Goal: Task Accomplishment & Management: Complete application form

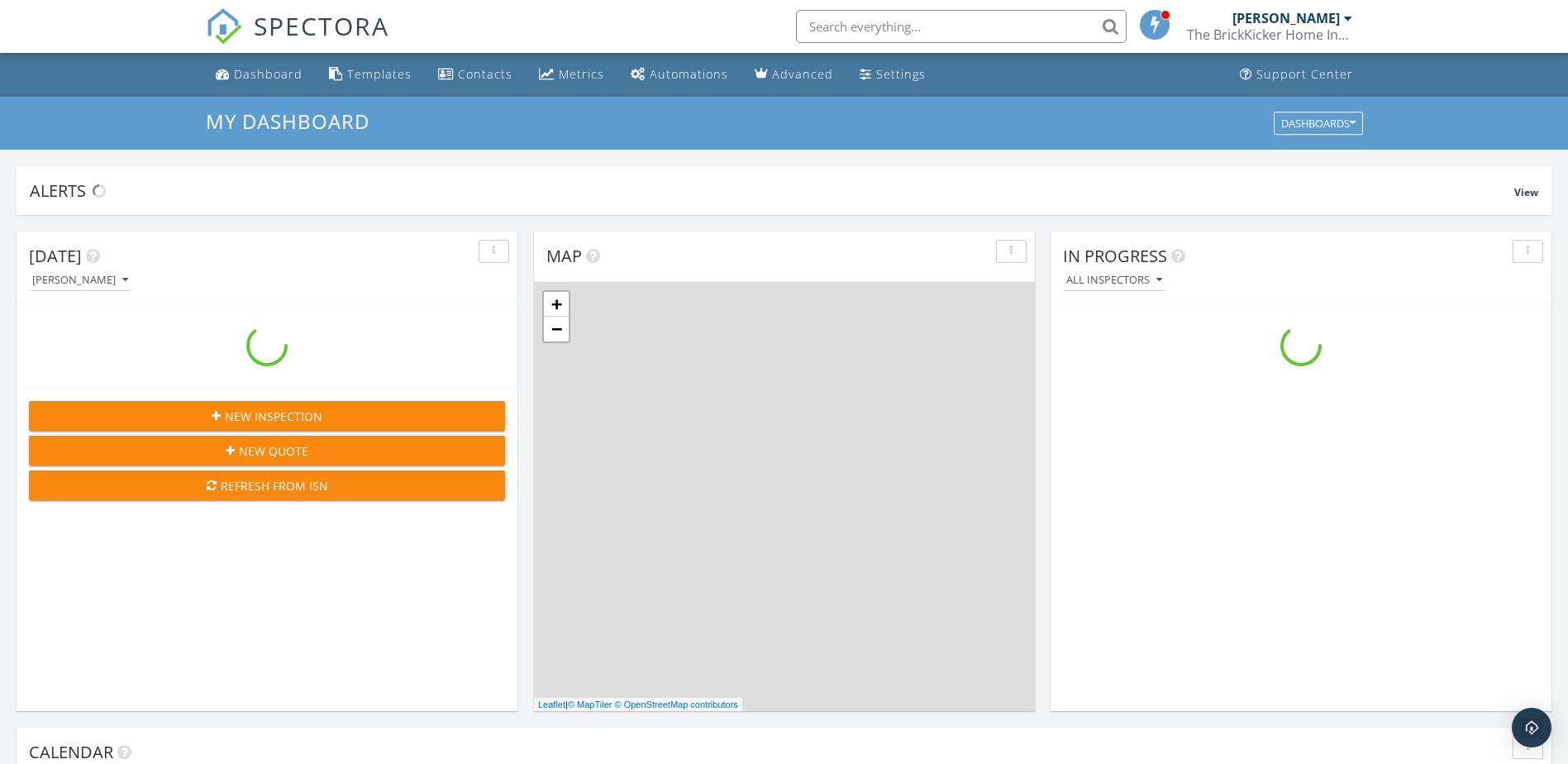
scroll to position [1530, 1594]
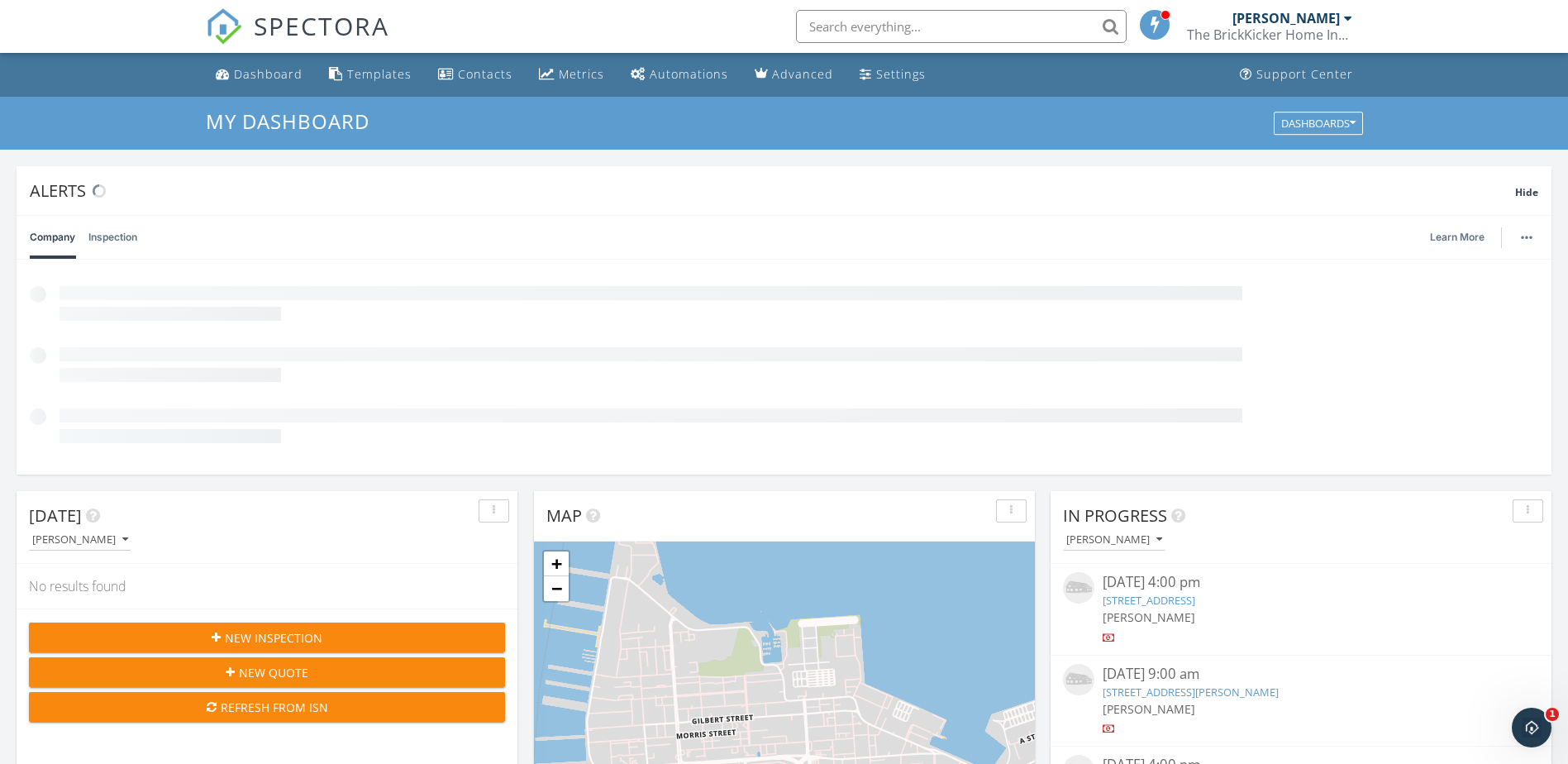
click at [828, 20] on input "text" at bounding box center [960, 26] width 330 height 33
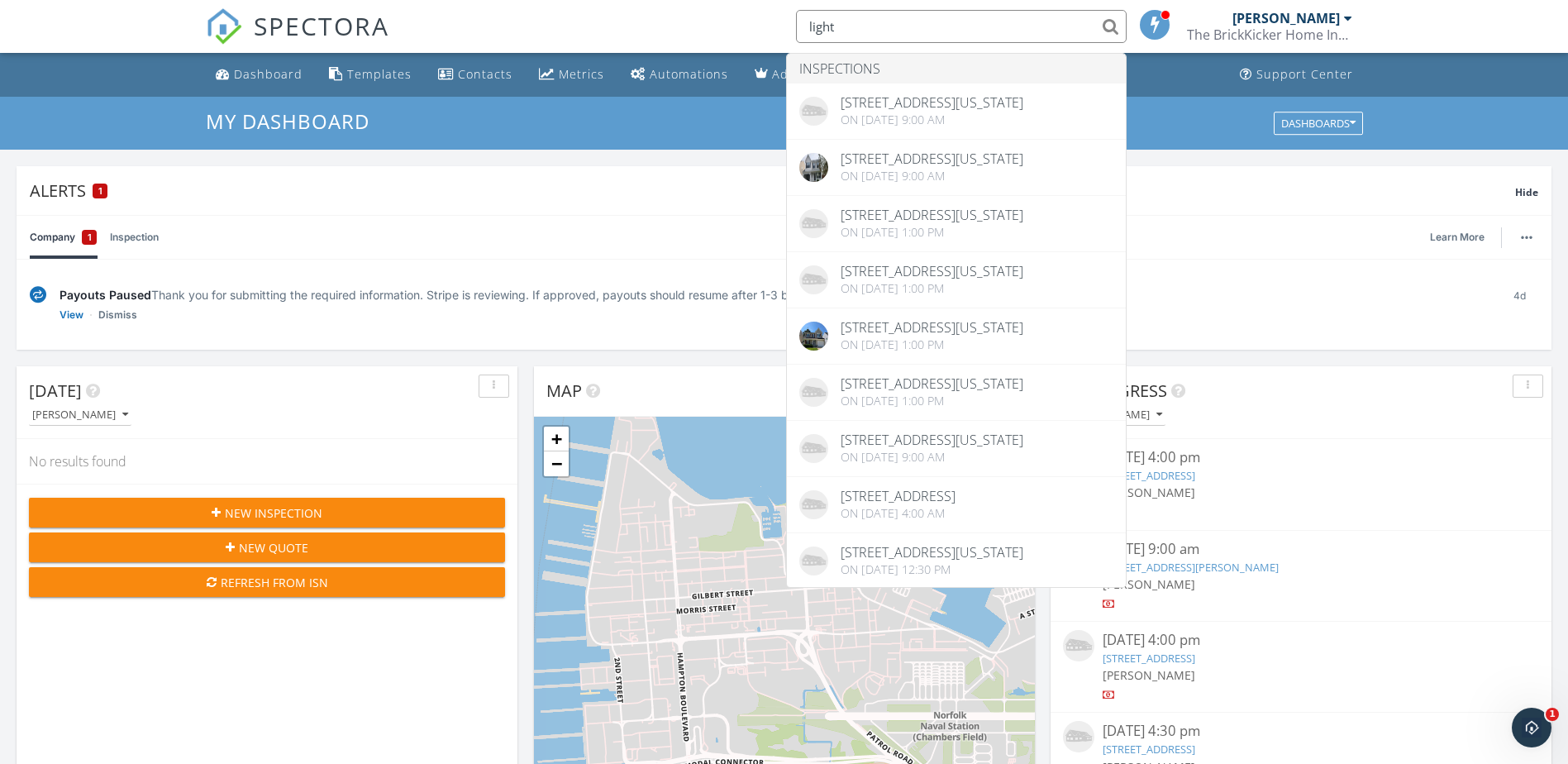
type input "light"
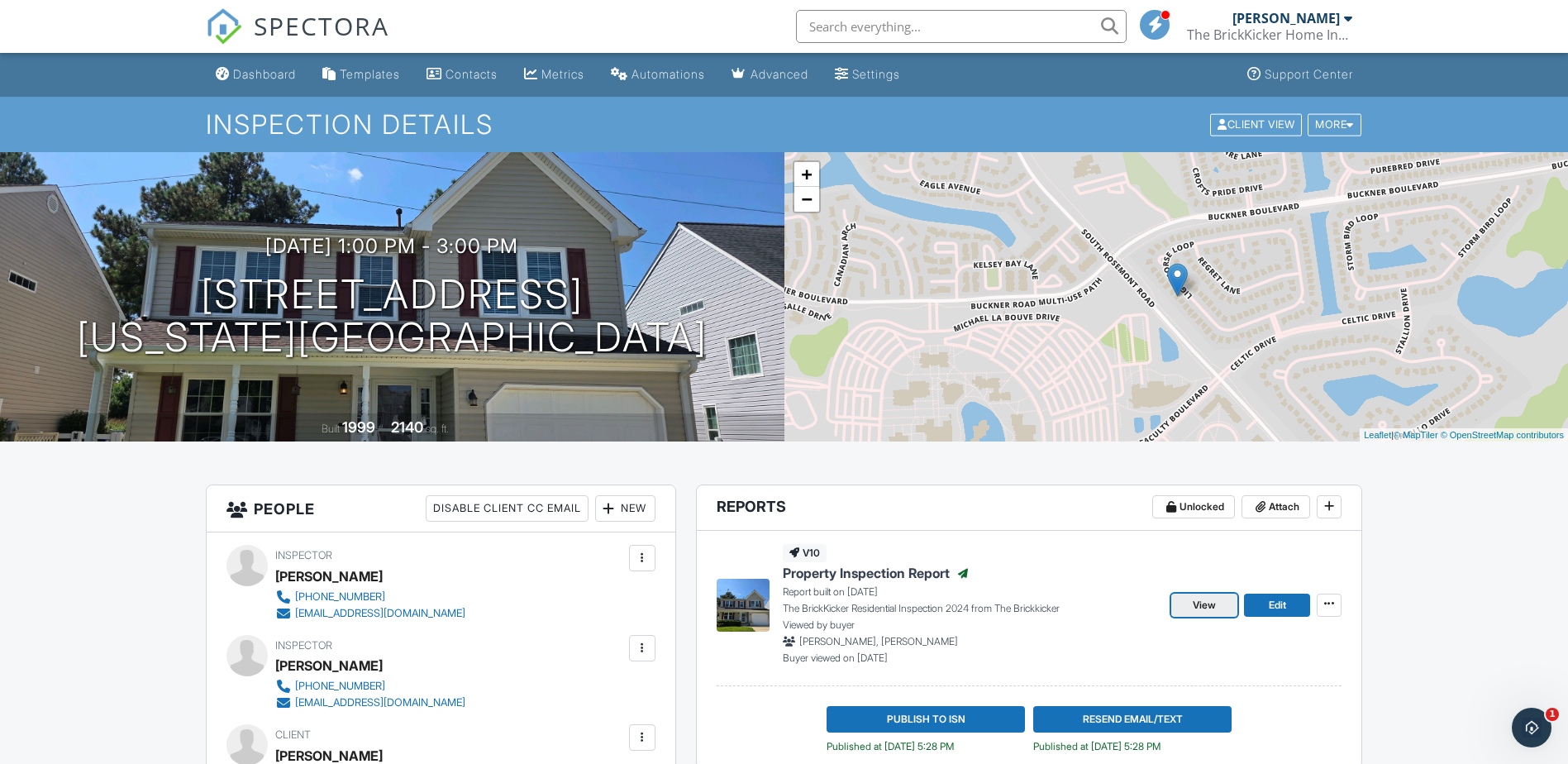
click at [1219, 603] on link "View" at bounding box center [1204, 604] width 66 height 23
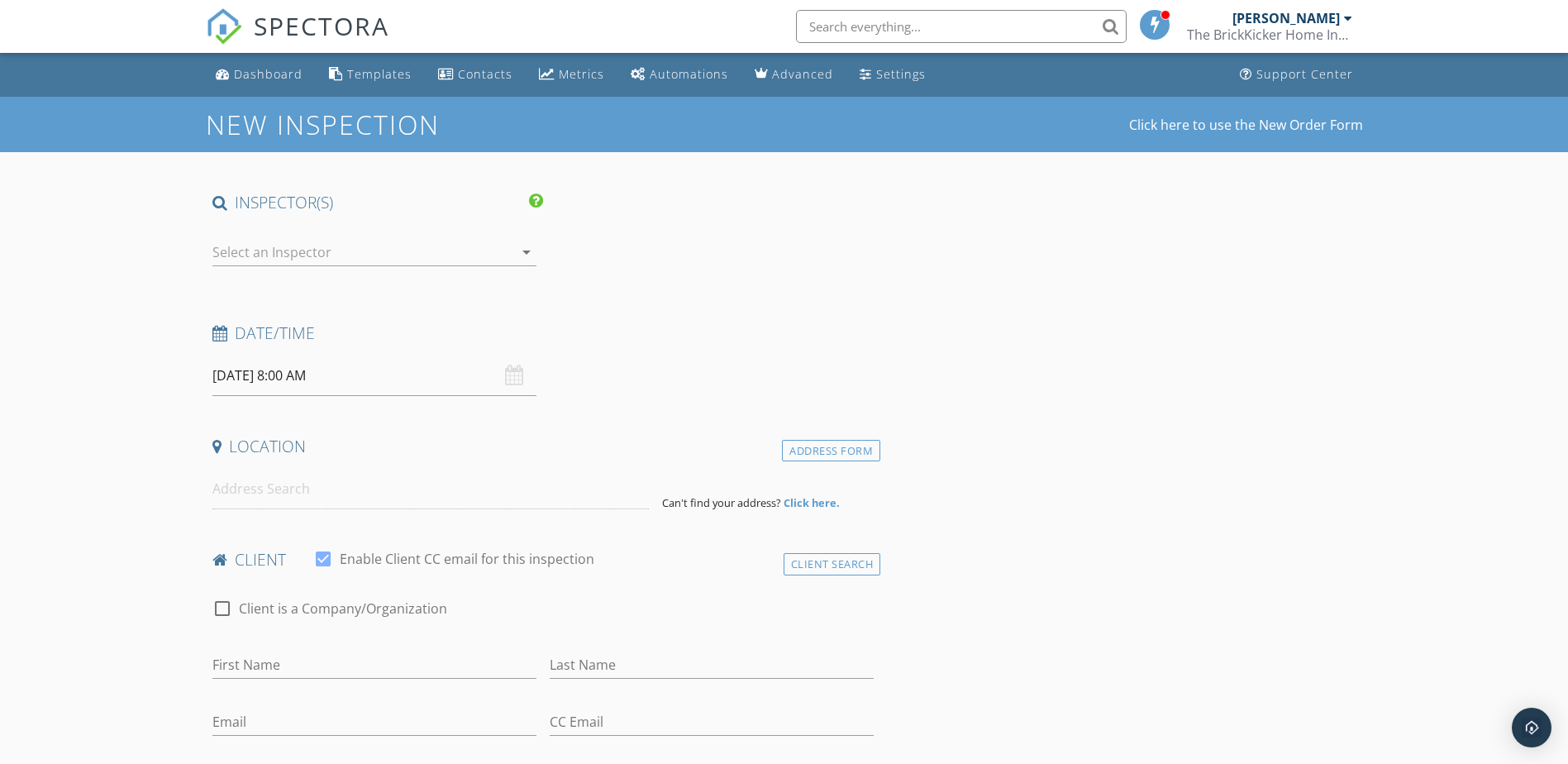
type input "Matthew"
type input "Dey"
type input "[PERSON_NAME][EMAIL_ADDRESS][PERSON_NAME][DOMAIN_NAME]"
type input "[PHONE_NUMBER]"
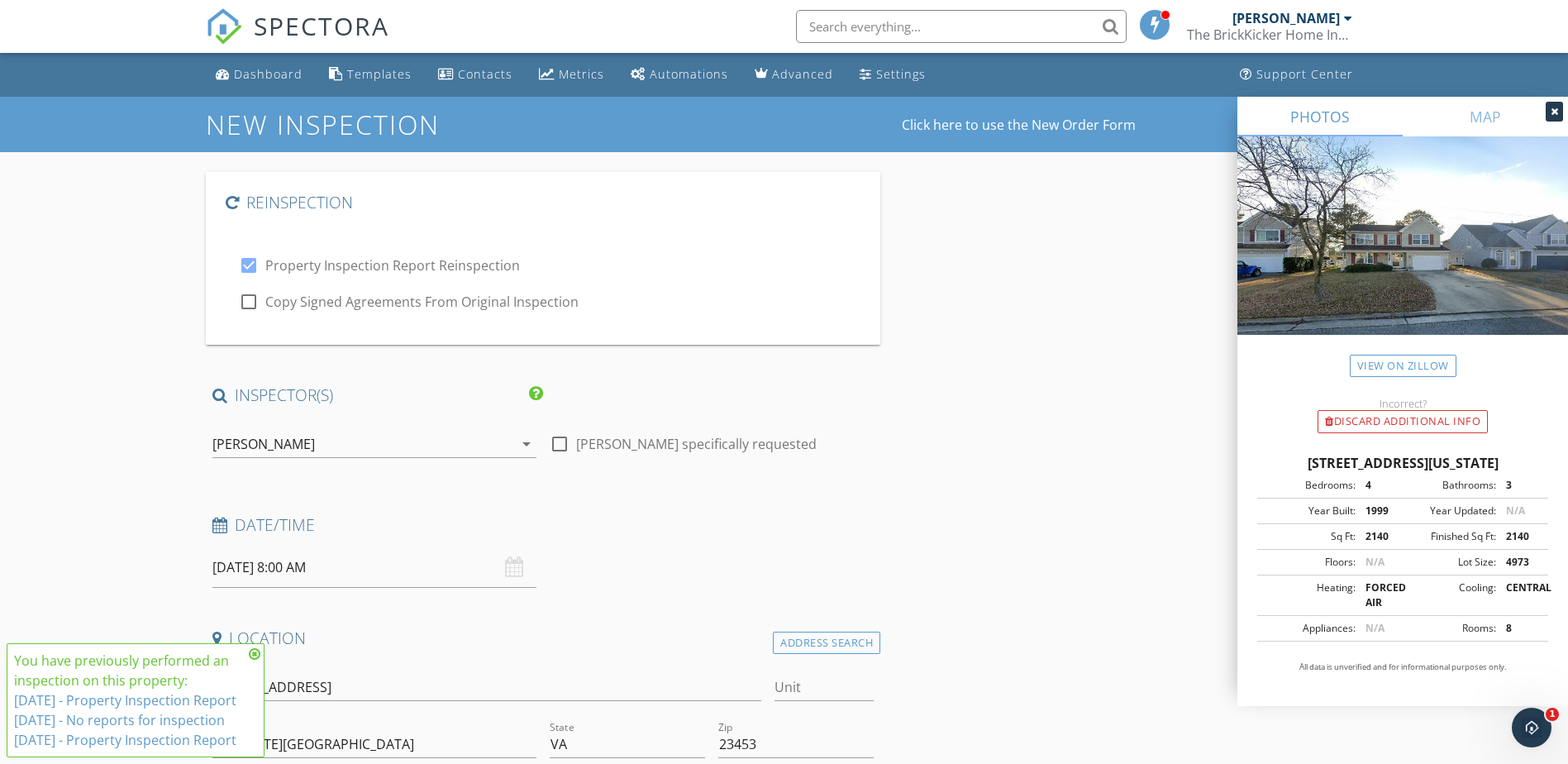
click at [529, 444] on icon "arrow_drop_down" at bounding box center [526, 443] width 20 height 20
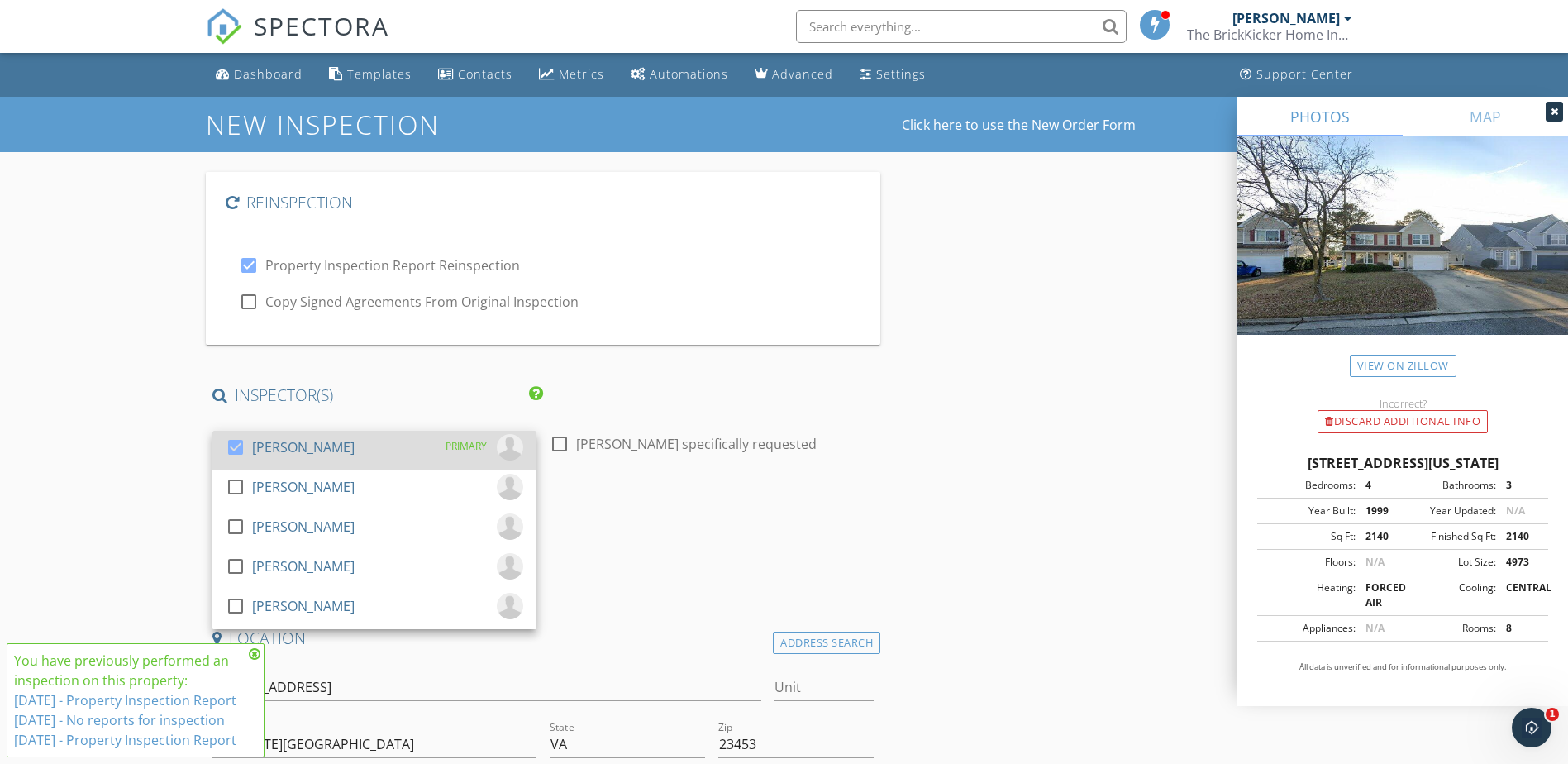
click at [240, 449] on div at bounding box center [235, 446] width 28 height 28
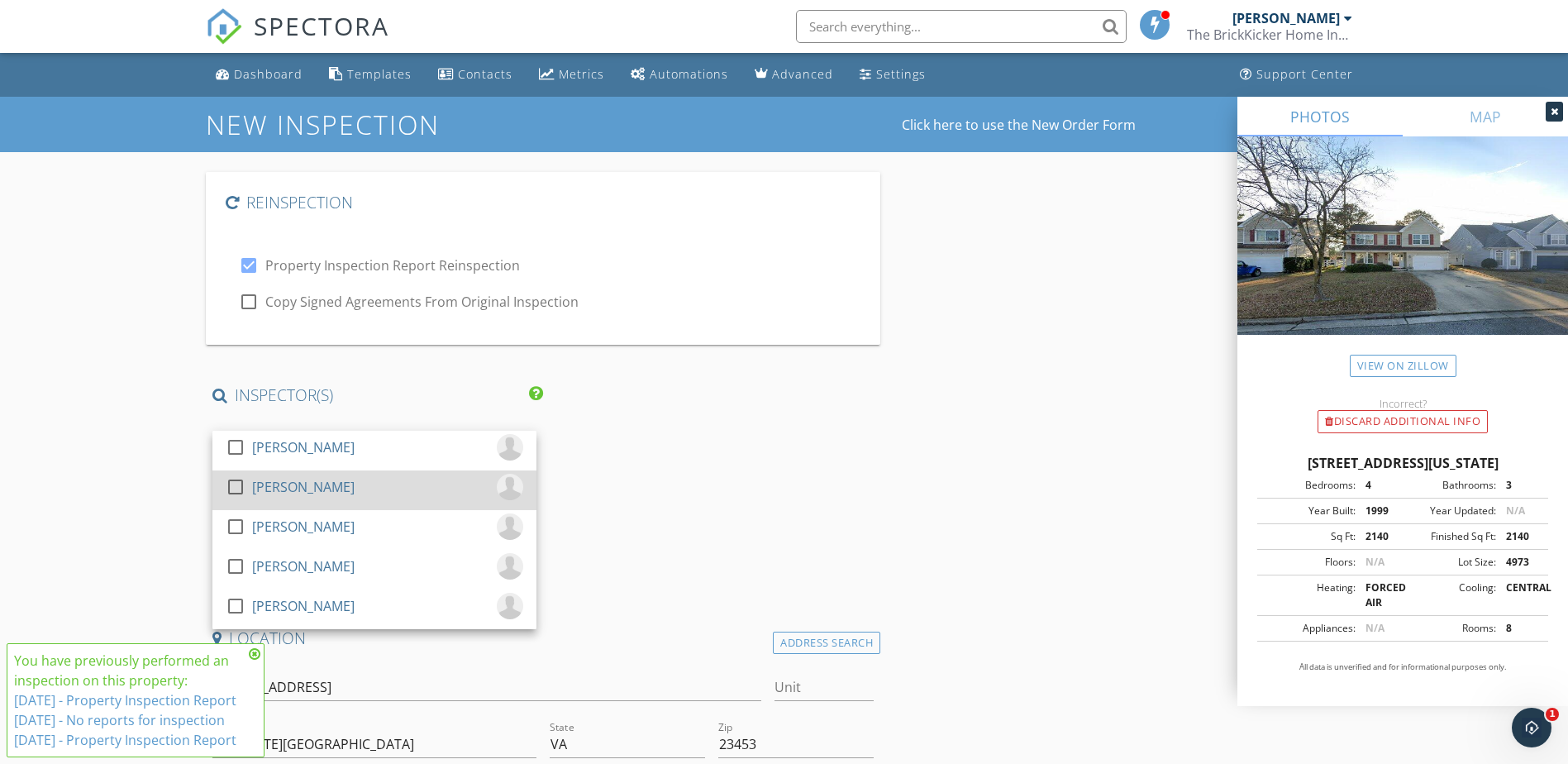
click at [237, 479] on div at bounding box center [235, 487] width 28 height 28
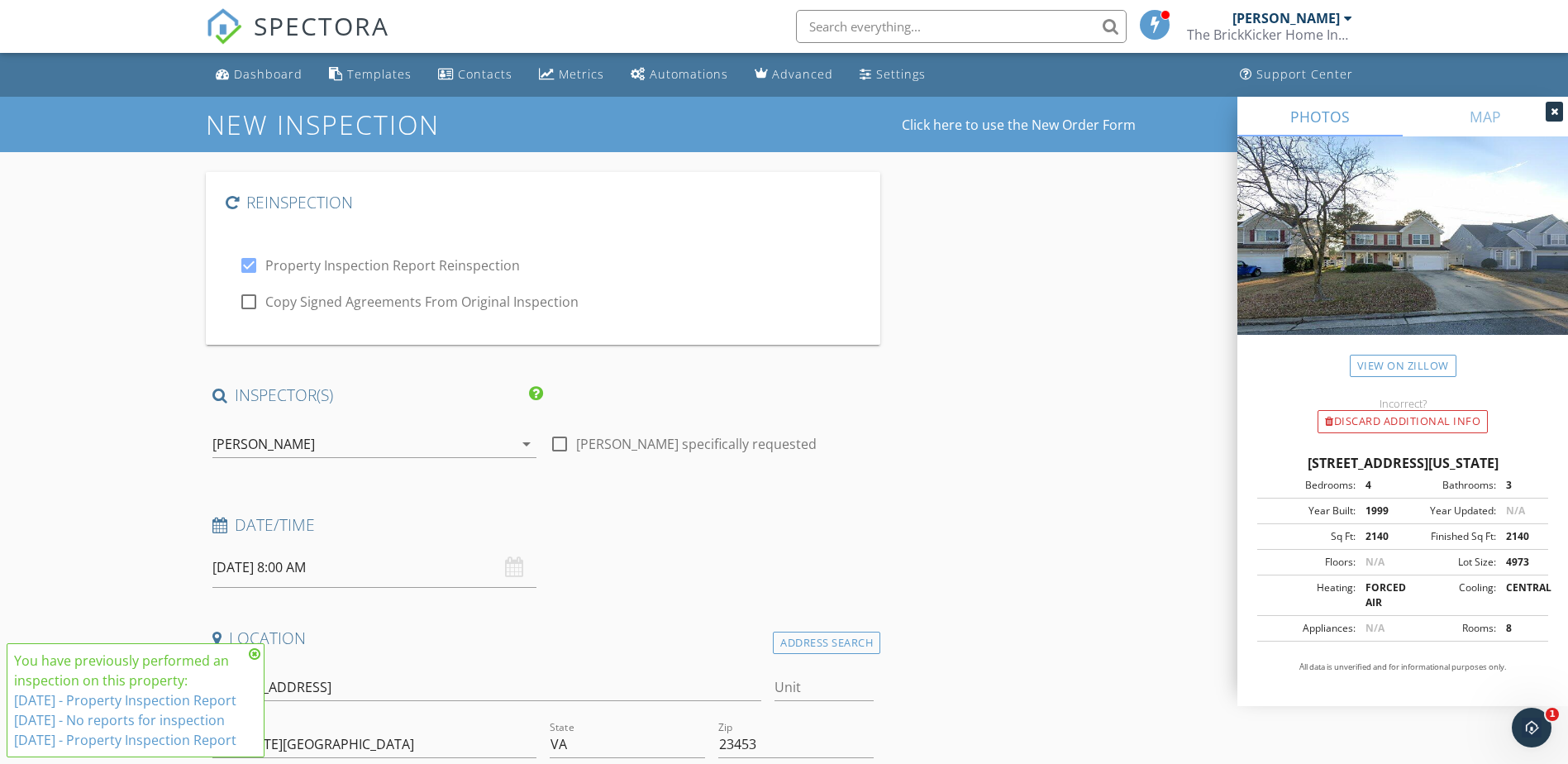
click at [285, 567] on input "09/29/2025 8:00 AM" at bounding box center [375, 567] width 324 height 40
type input "09"
type input "09/29/2025 9:00 AM"
click at [309, 521] on span at bounding box center [308, 521] width 12 height 16
type input "10"
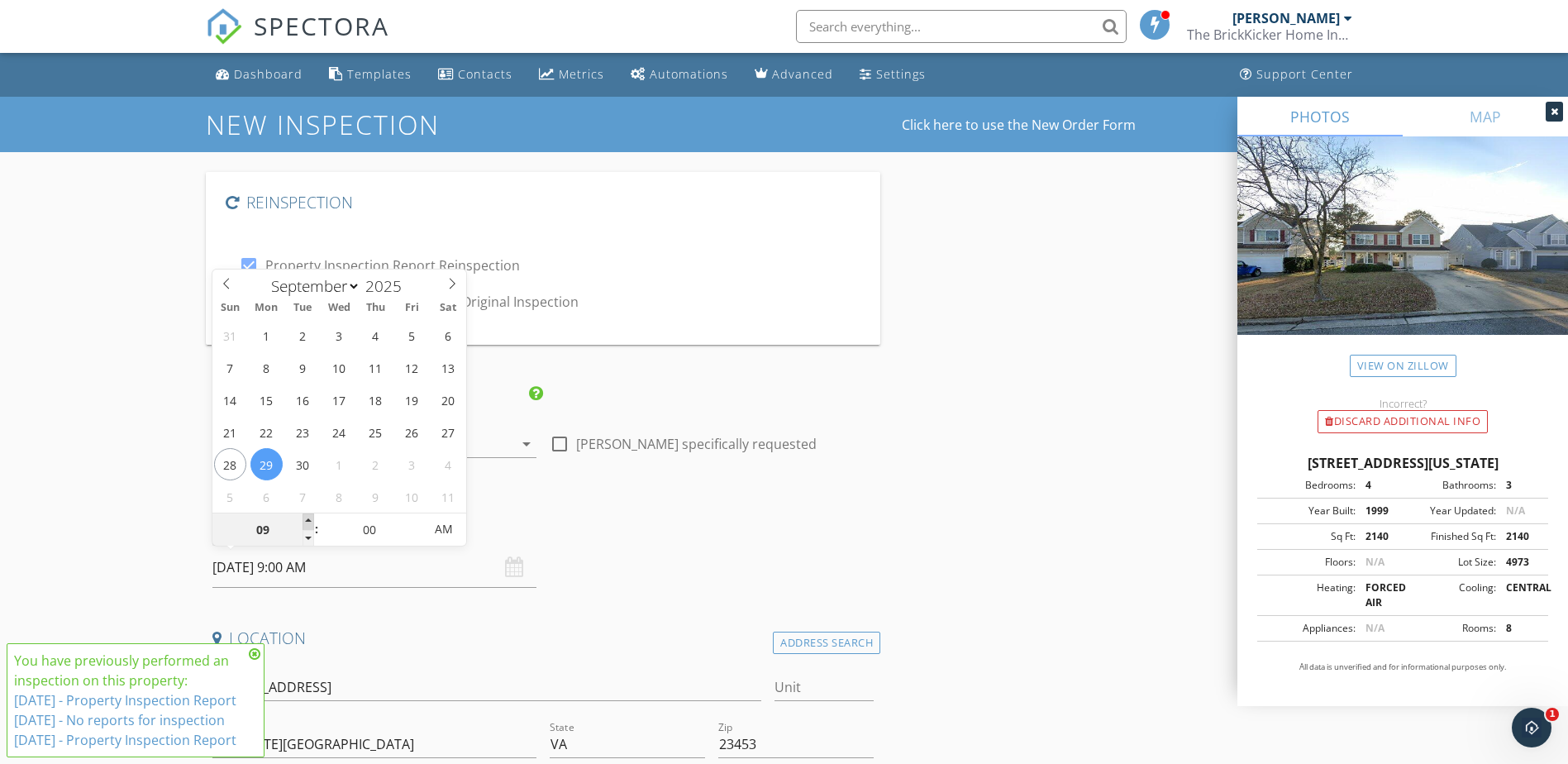
type input "09/29/2025 10:00 AM"
click at [309, 521] on span at bounding box center [308, 521] width 12 height 16
type input "11"
type input "09/29/2025 11:00 AM"
click at [309, 521] on span at bounding box center [308, 521] width 12 height 16
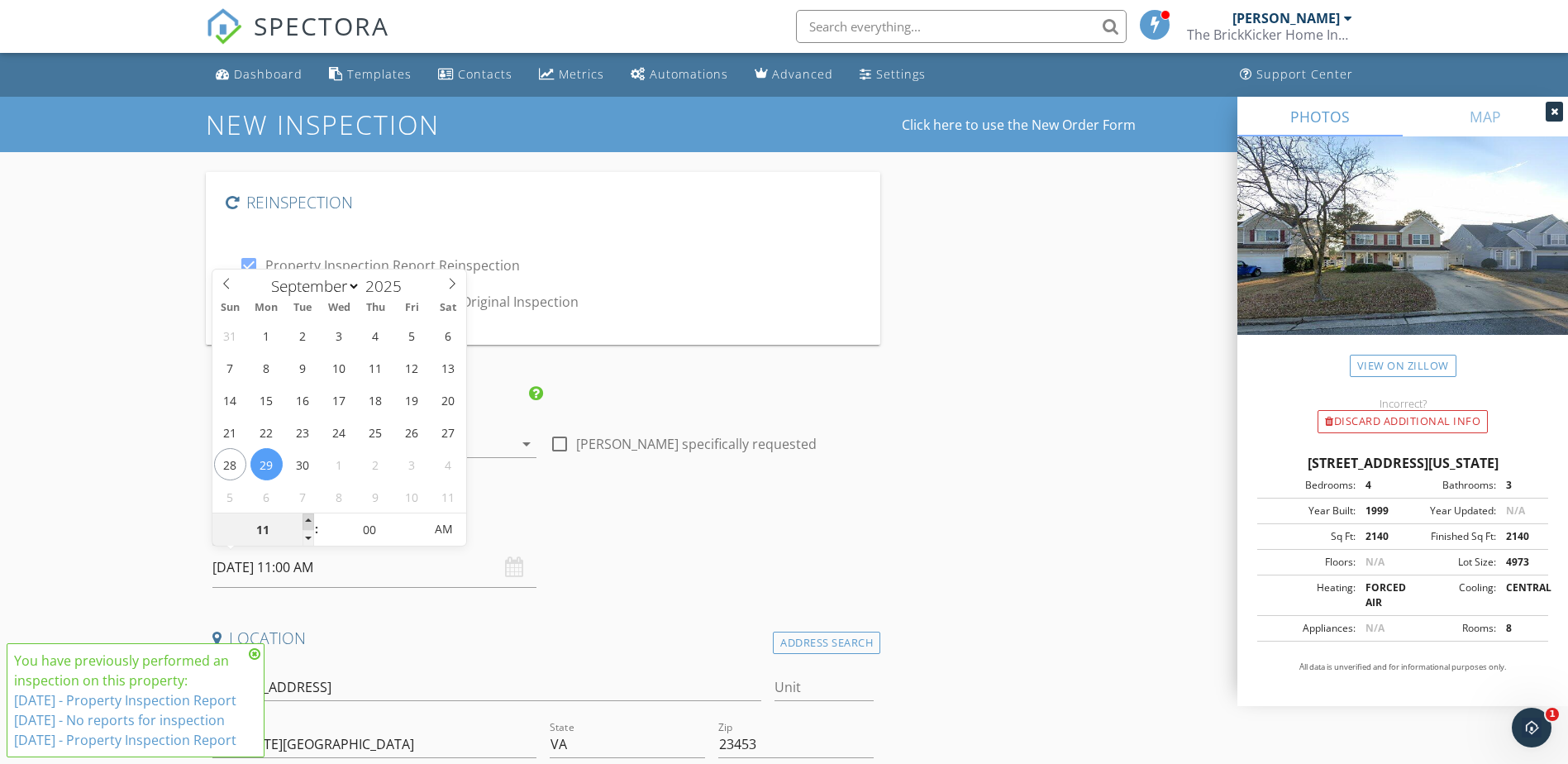
type input "12"
type input "09/29/2025 12:00 PM"
click at [309, 521] on span at bounding box center [308, 521] width 12 height 16
type input "01"
type input "09/29/2025 1:00 PM"
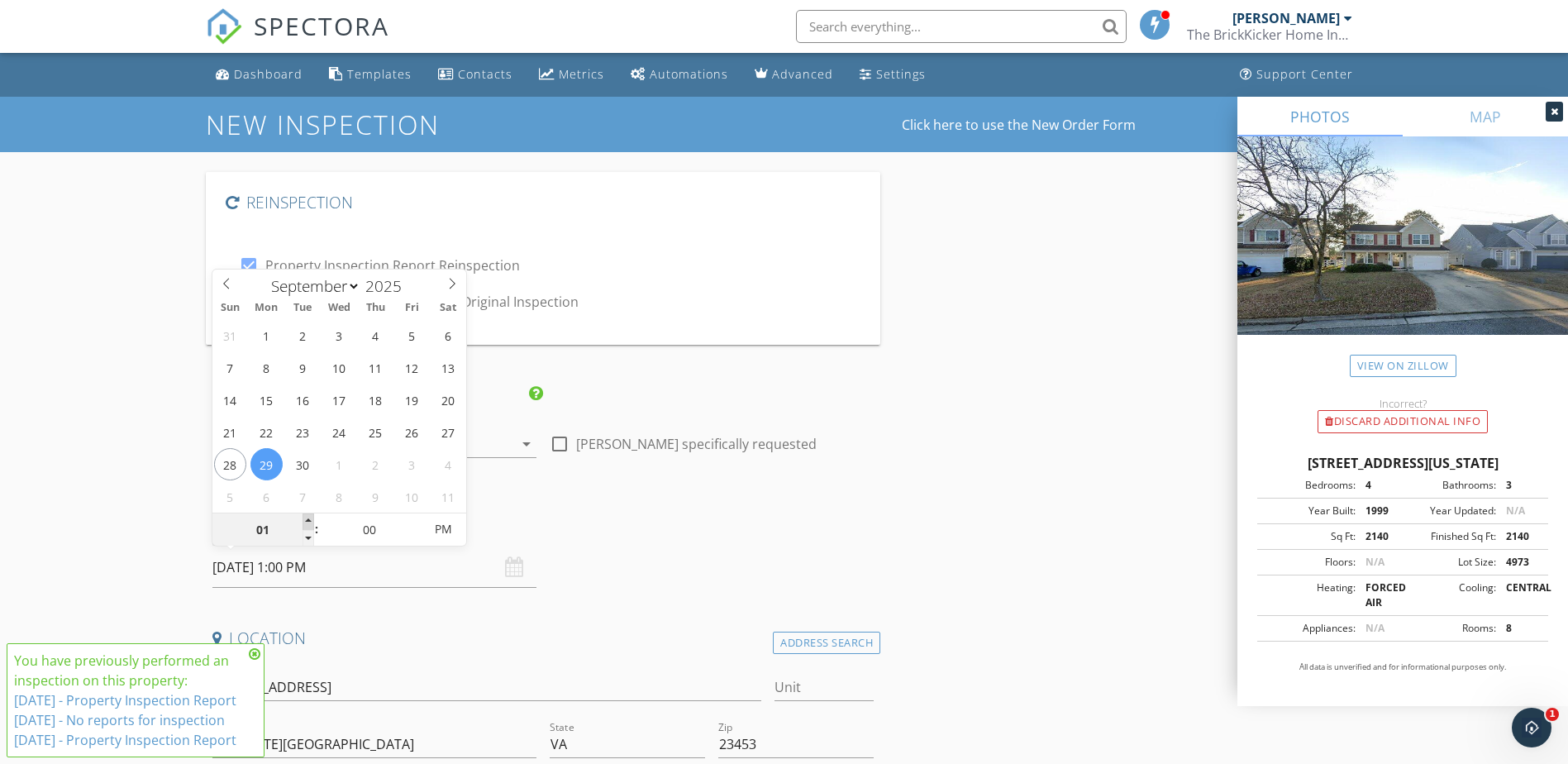
click at [309, 521] on span at bounding box center [308, 521] width 12 height 16
click at [444, 627] on h4 "Location" at bounding box center [544, 638] width 662 height 21
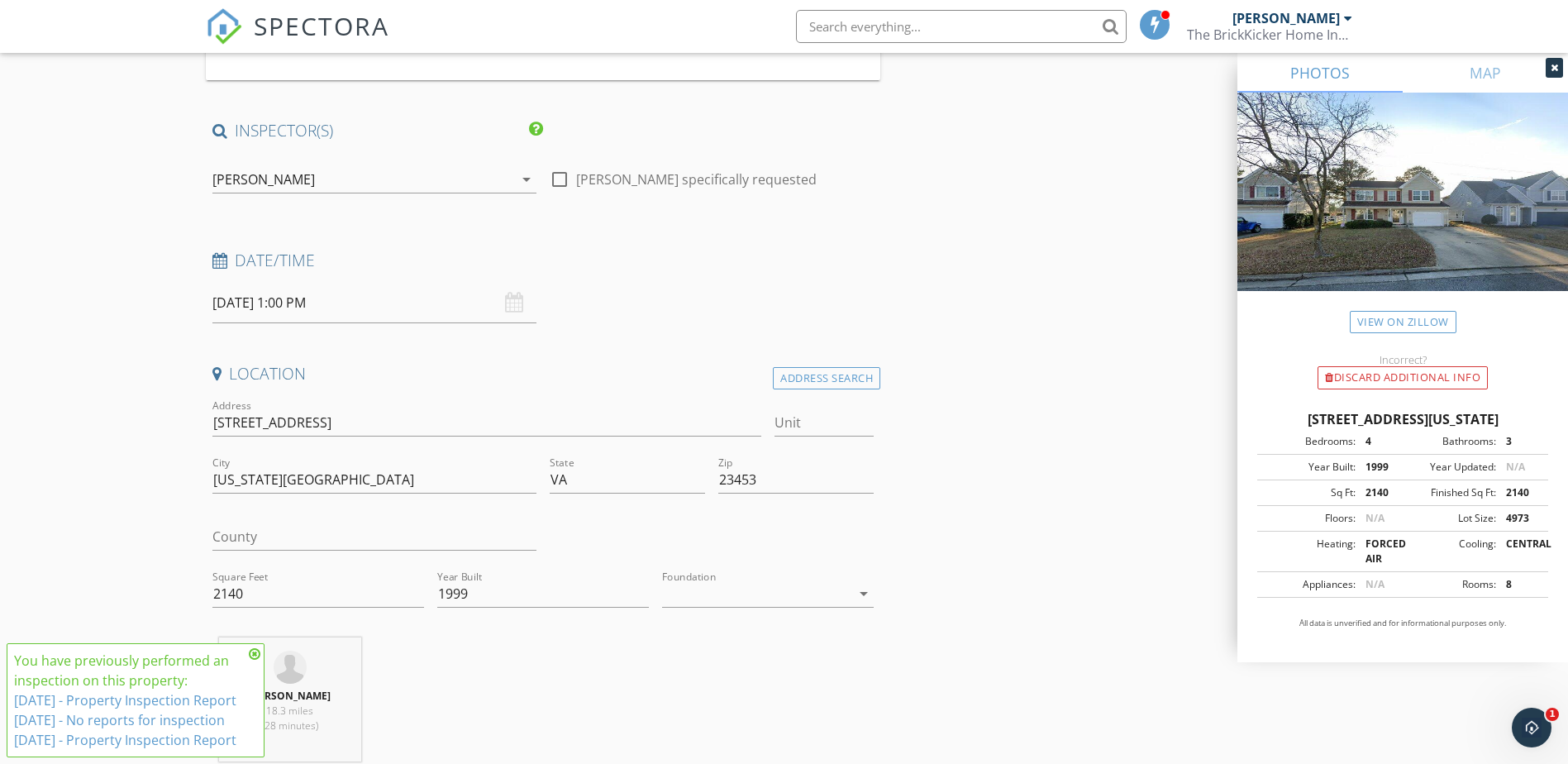
scroll to position [308, 0]
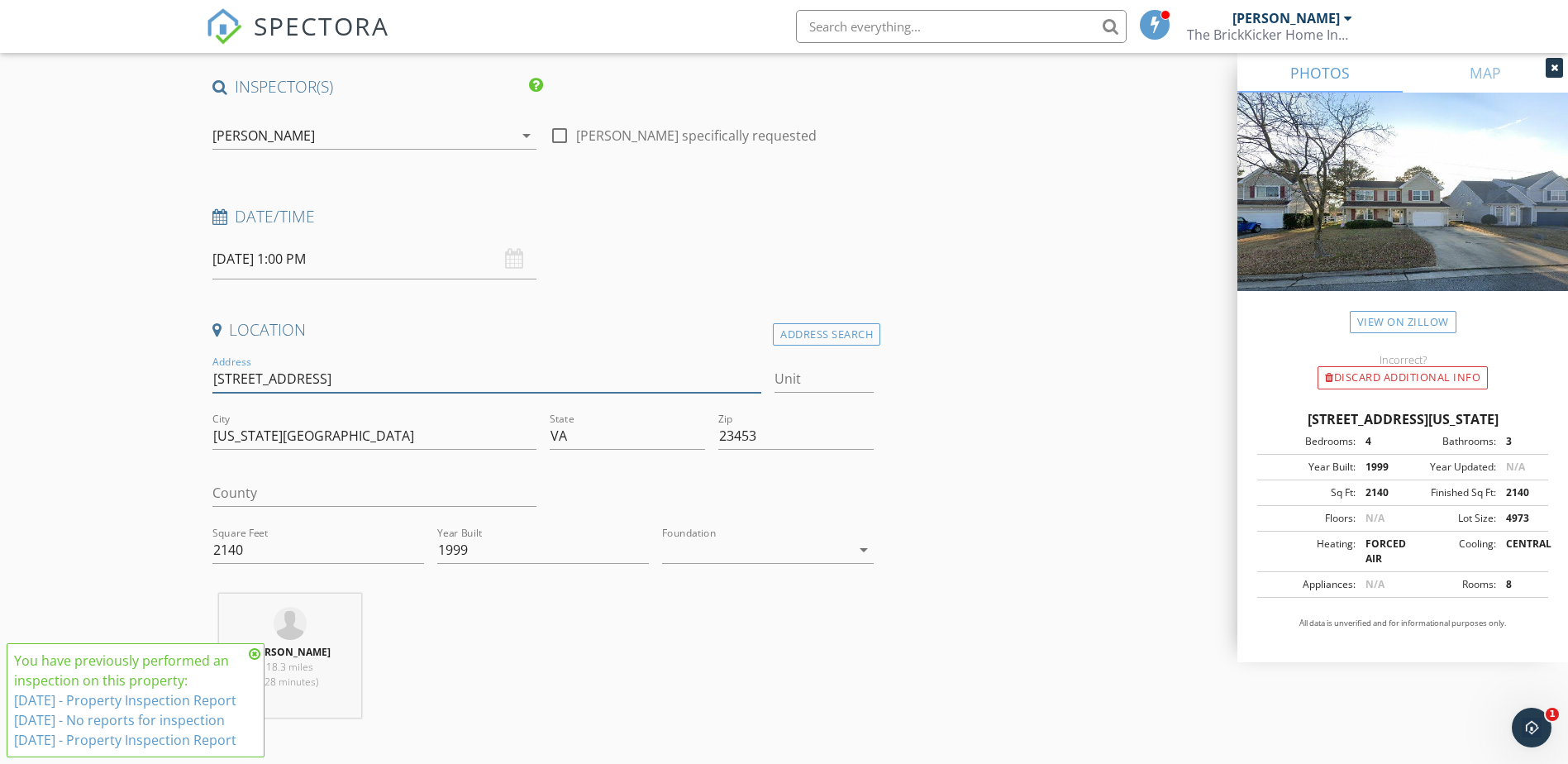
click at [364, 384] on input "[STREET_ADDRESS]" at bounding box center [487, 379] width 550 height 27
type input "3565 Light Horse Loop E"
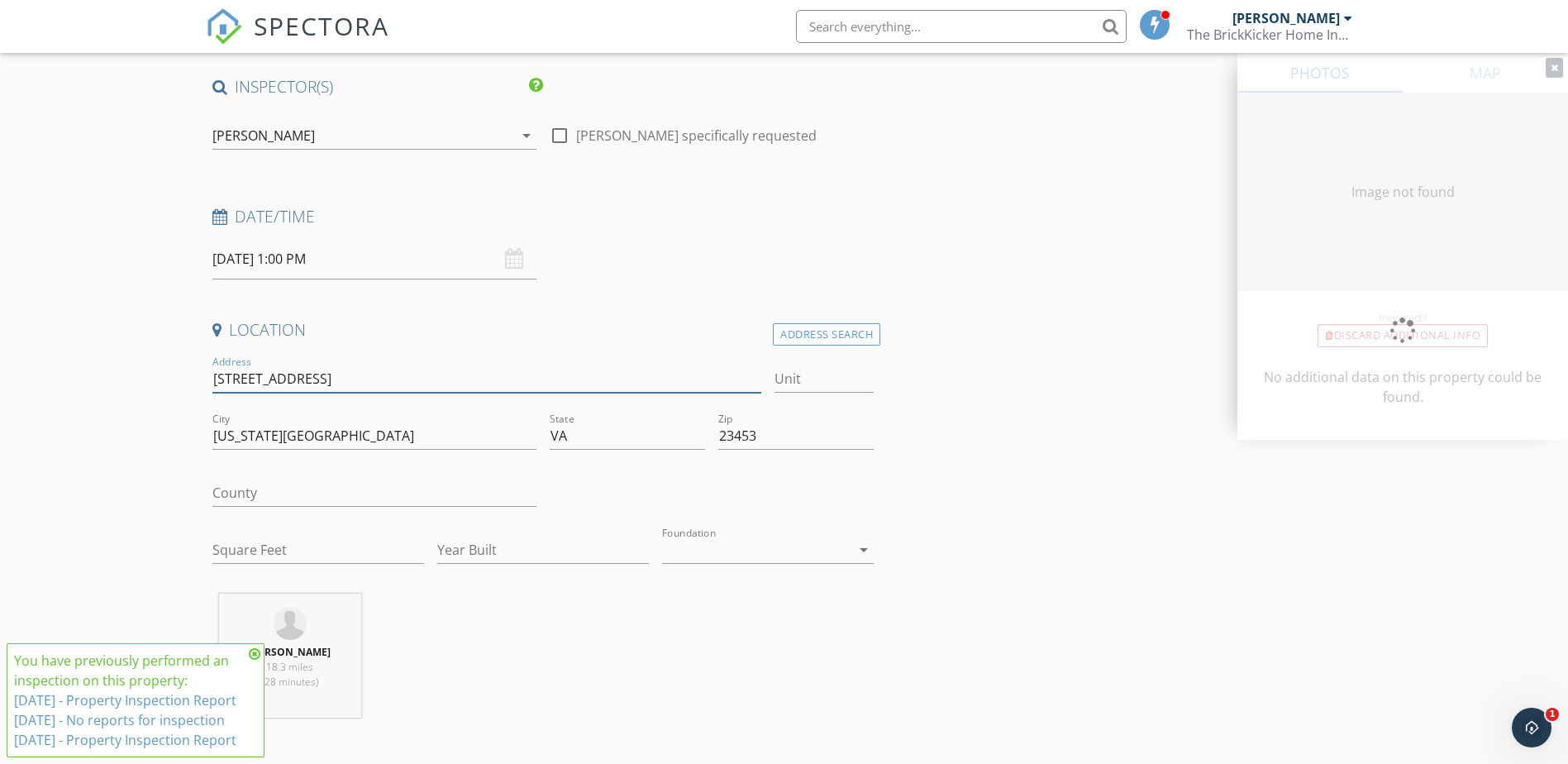
type input "3565 Light Horse Loop R"
type input "2140"
type input "1999"
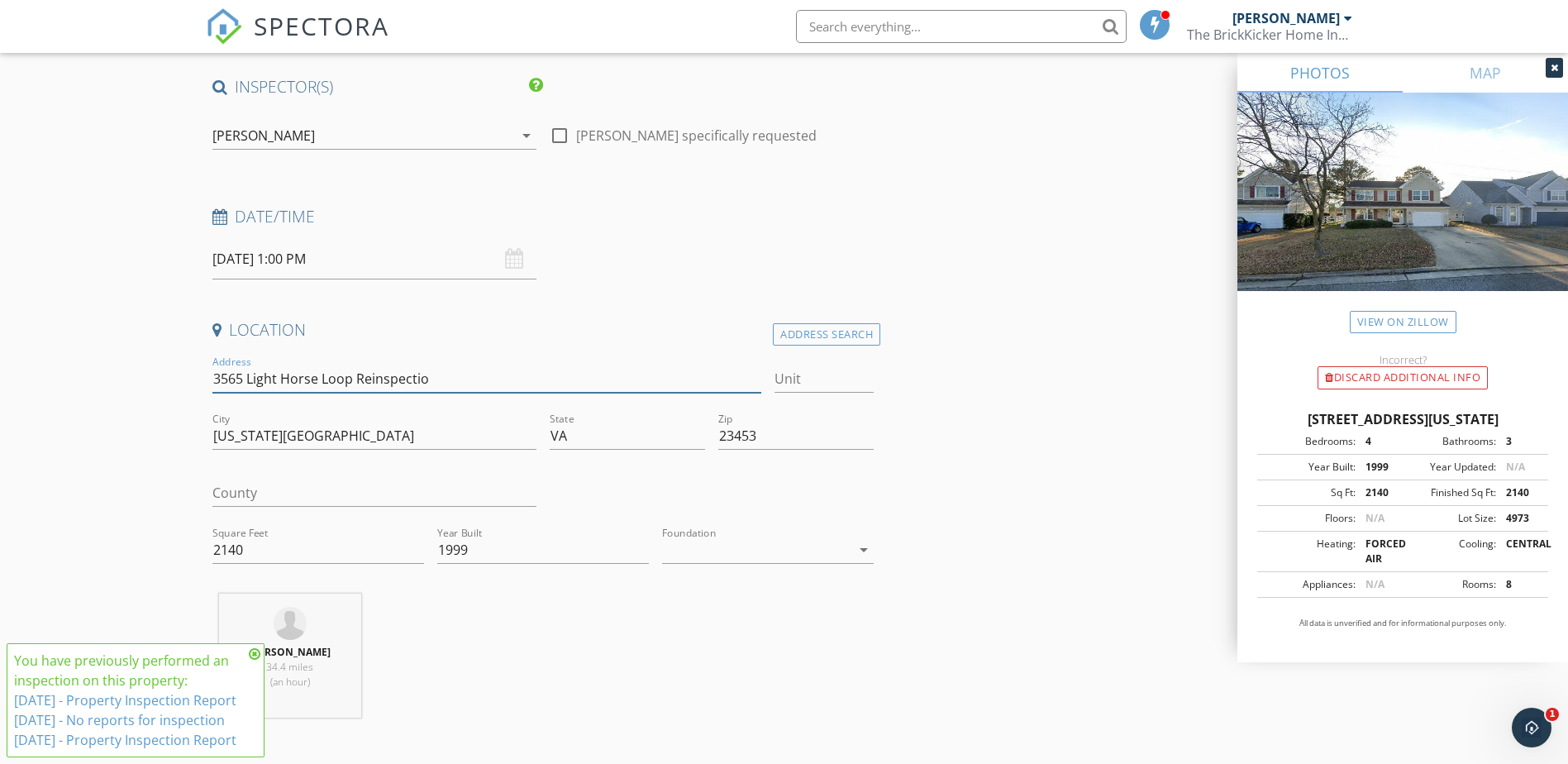
type input "3565 Light Horse Loop Reinspection"
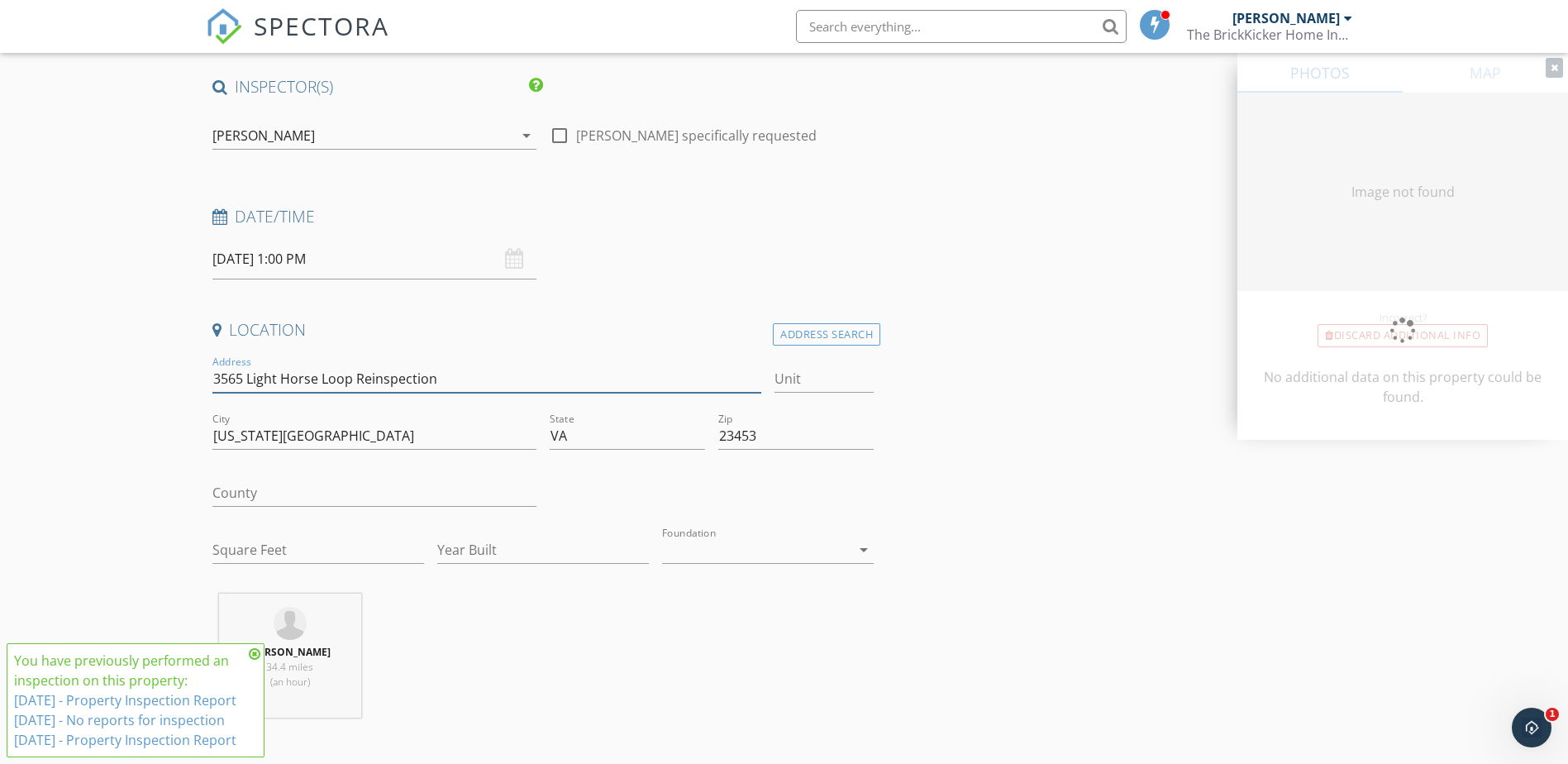
type input "2140"
type input "1999"
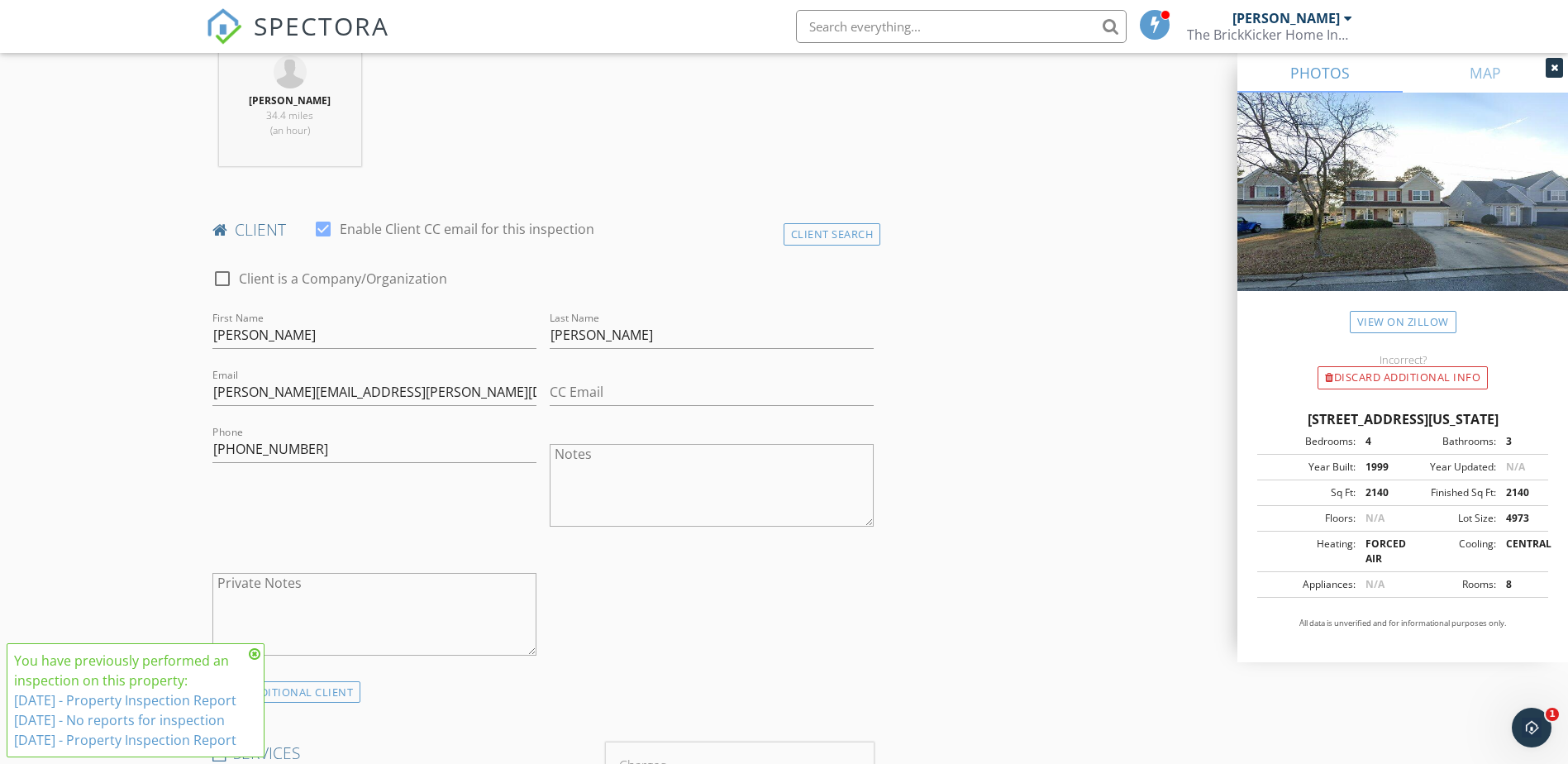
scroll to position [871, 0]
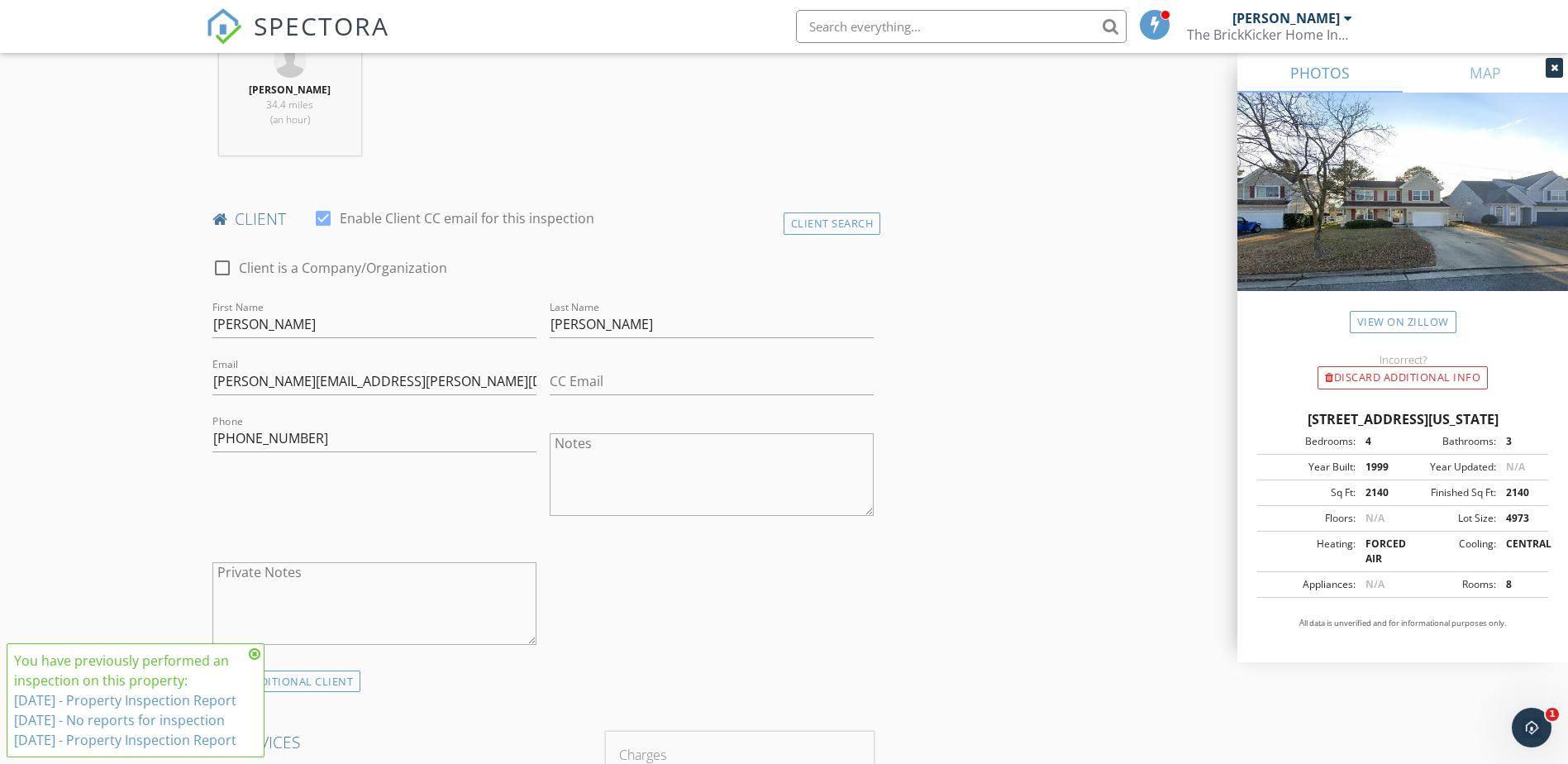
type input "3565 Light Horse Loop Reinspection"
click at [329, 215] on div at bounding box center [323, 218] width 28 height 28
checkbox input "false"
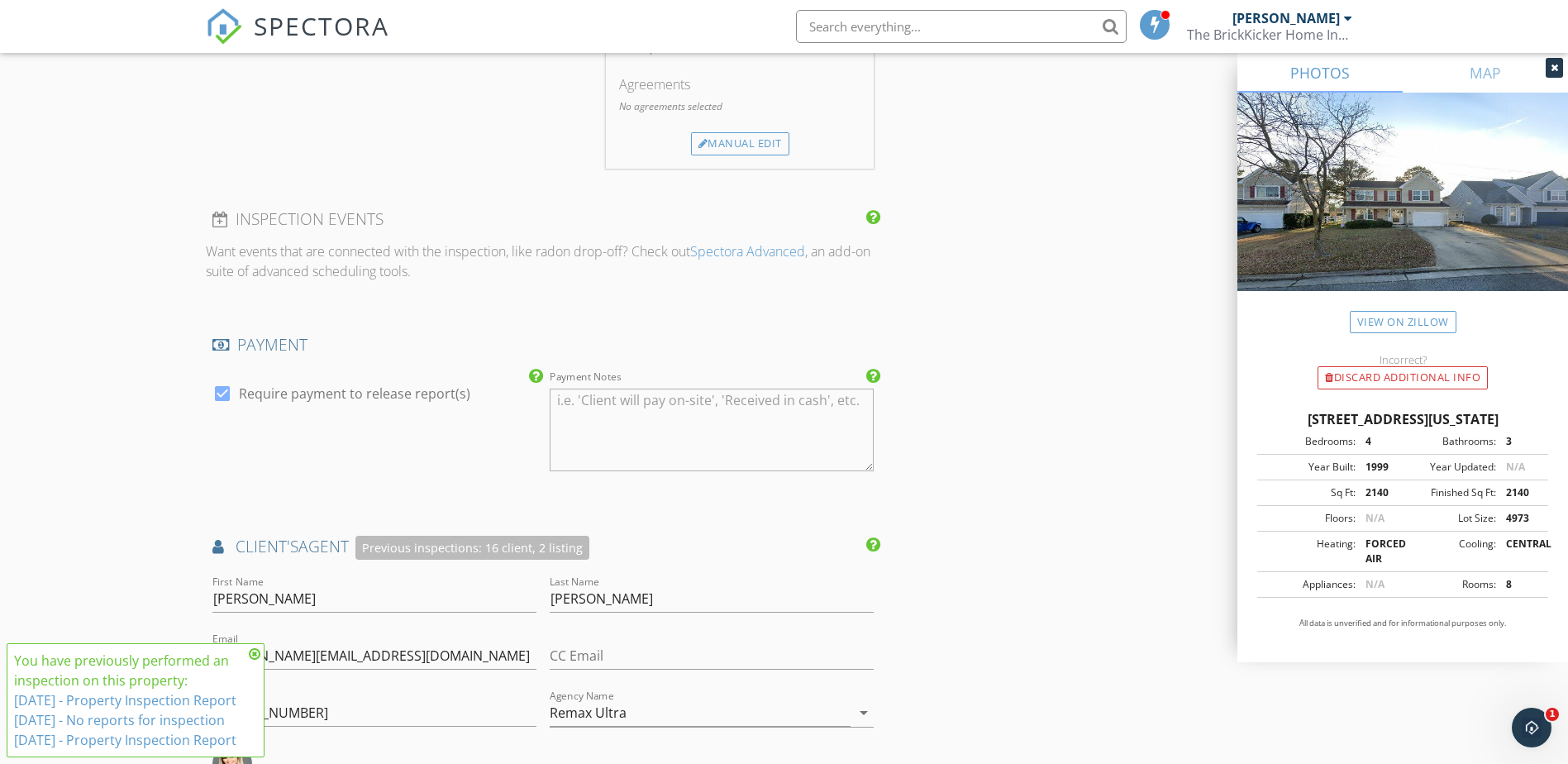
scroll to position [1753, 0]
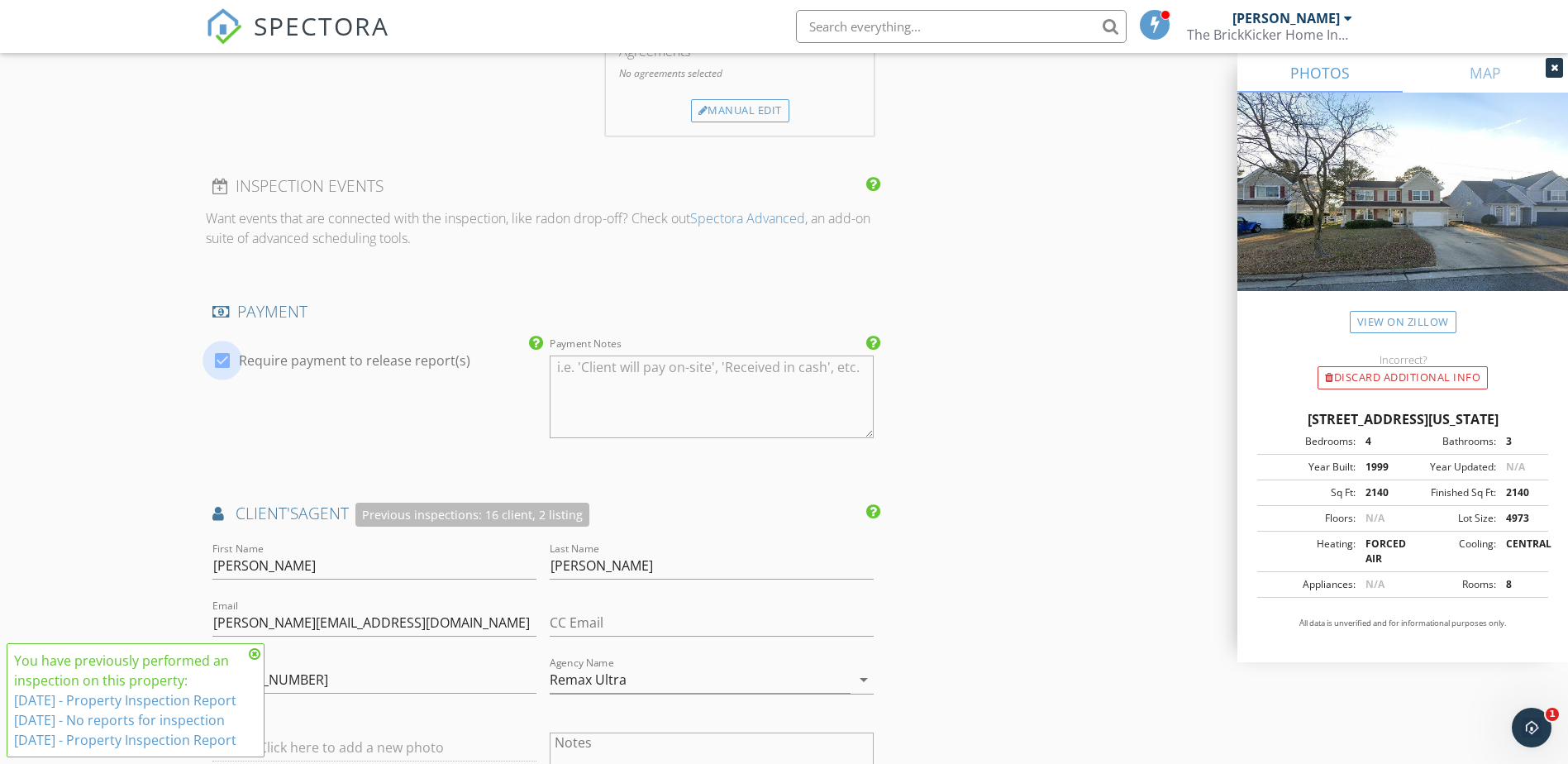
click at [222, 361] on div at bounding box center [222, 360] width 28 height 28
checkbox input "false"
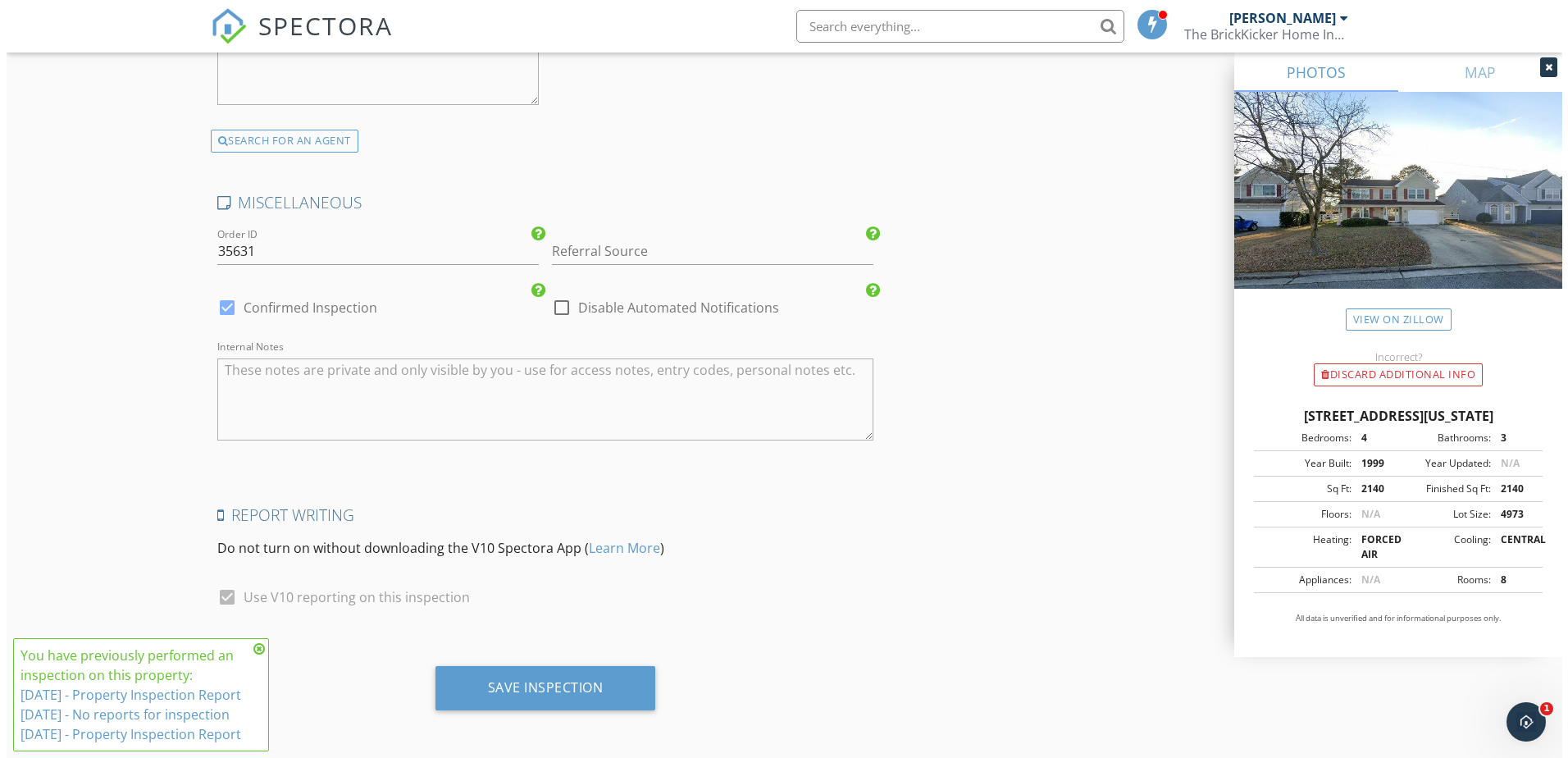
scroll to position [3098, 0]
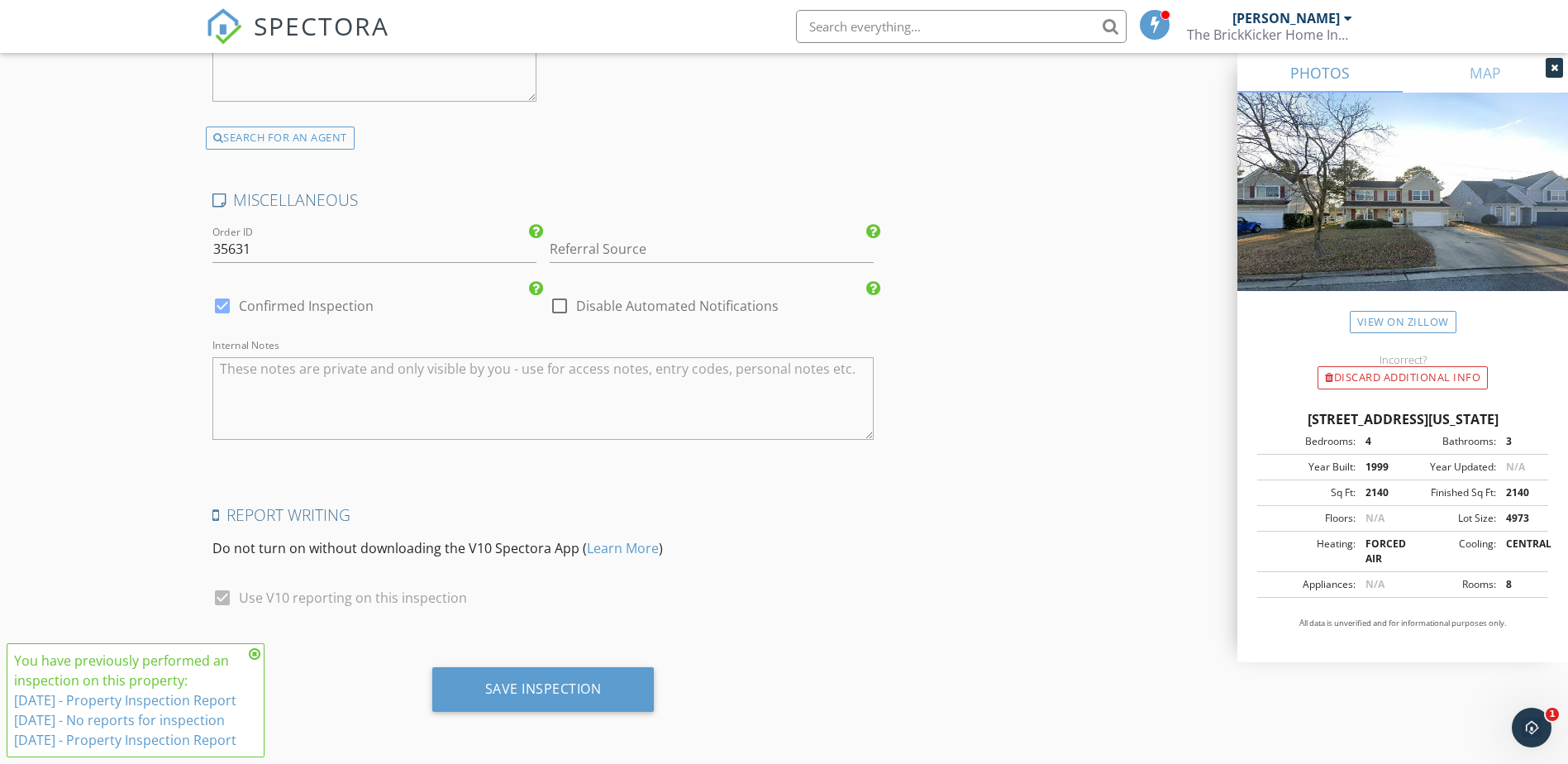
click at [563, 306] on div at bounding box center [559, 306] width 28 height 28
checkbox input "true"
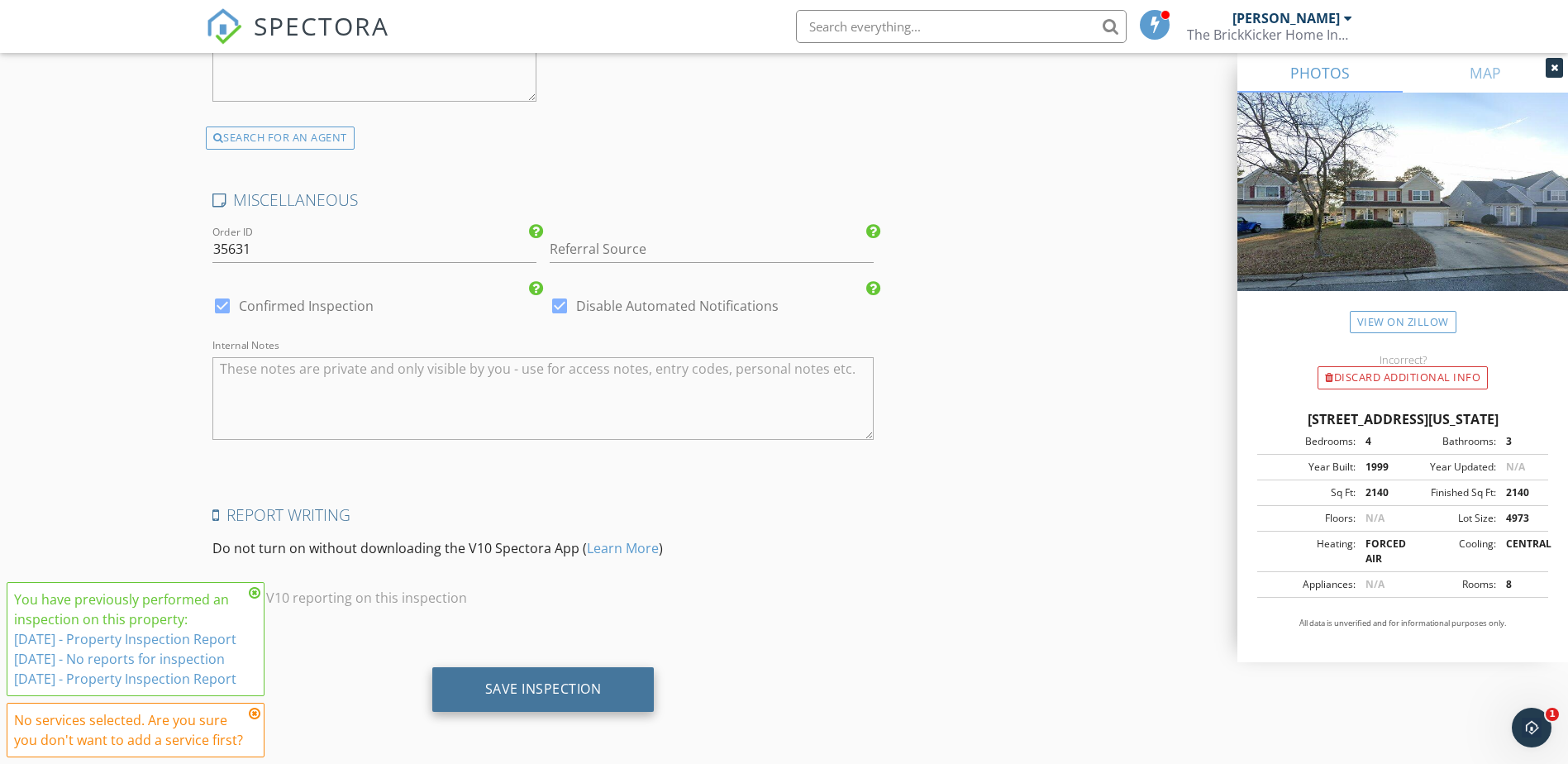
click at [562, 680] on div "Save Inspection" at bounding box center [543, 688] width 117 height 16
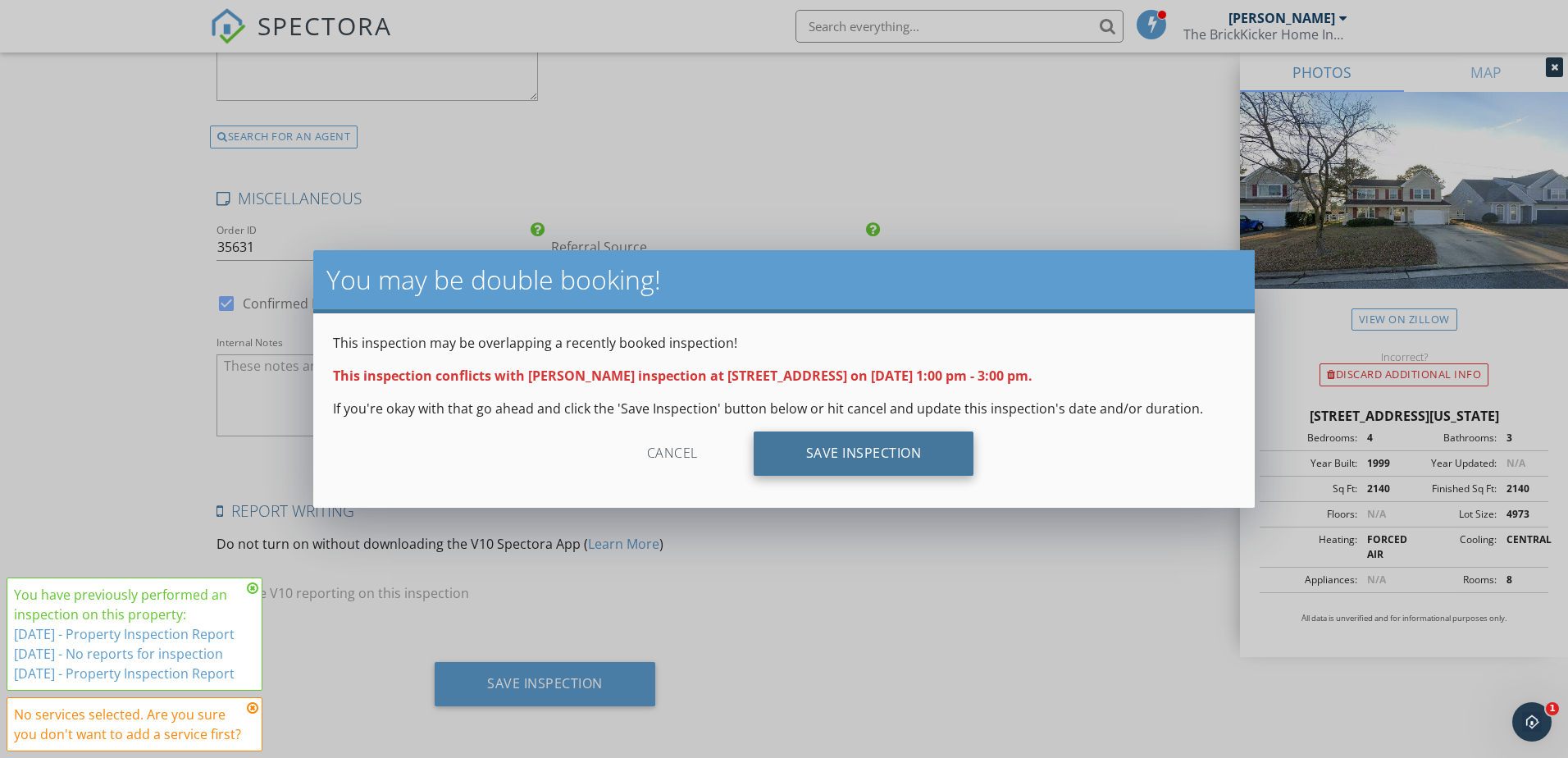
click at [877, 456] on div "Save Inspection" at bounding box center [864, 453] width 220 height 44
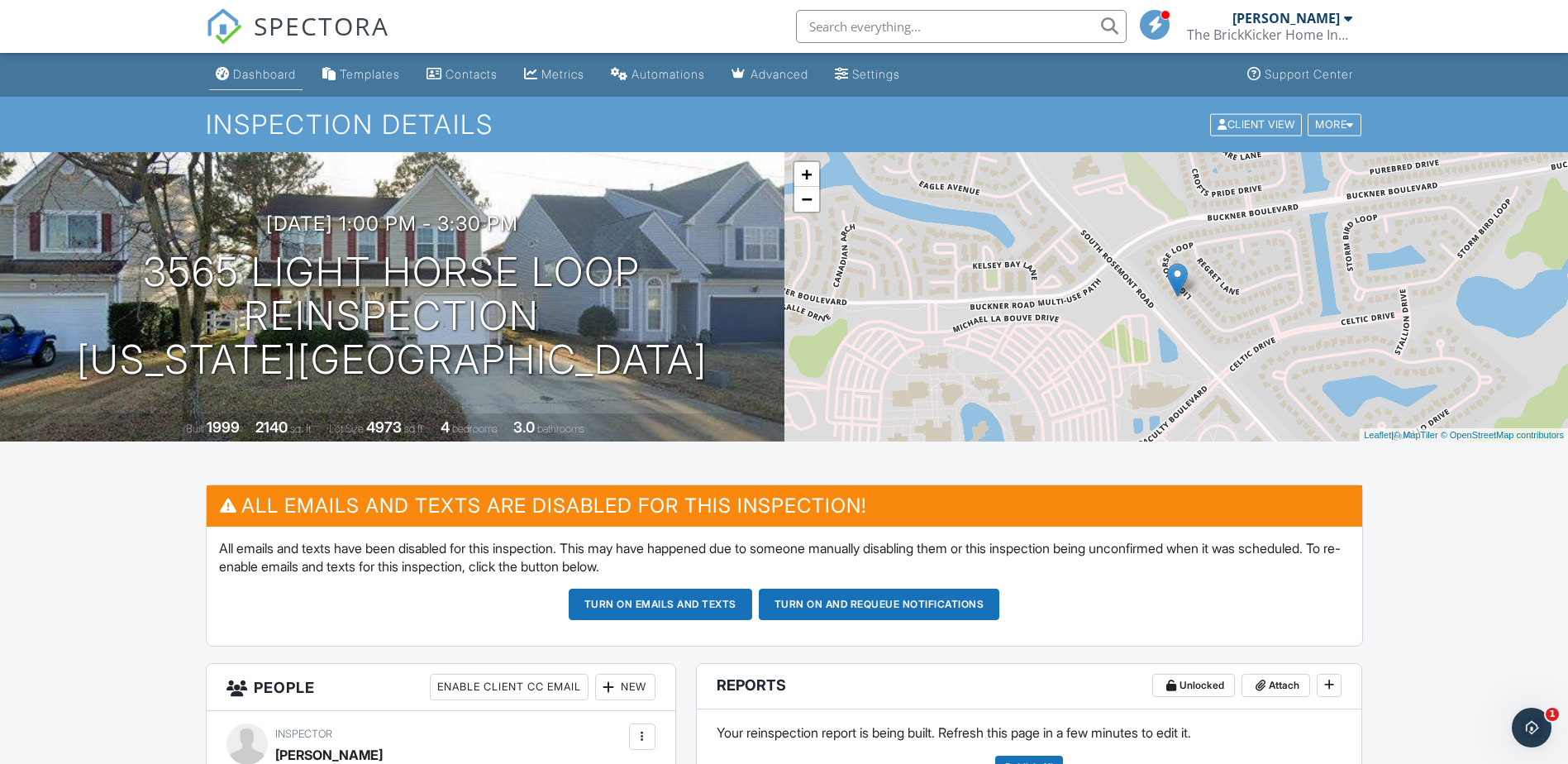
click at [273, 72] on div "Dashboard" at bounding box center [265, 73] width 63 height 14
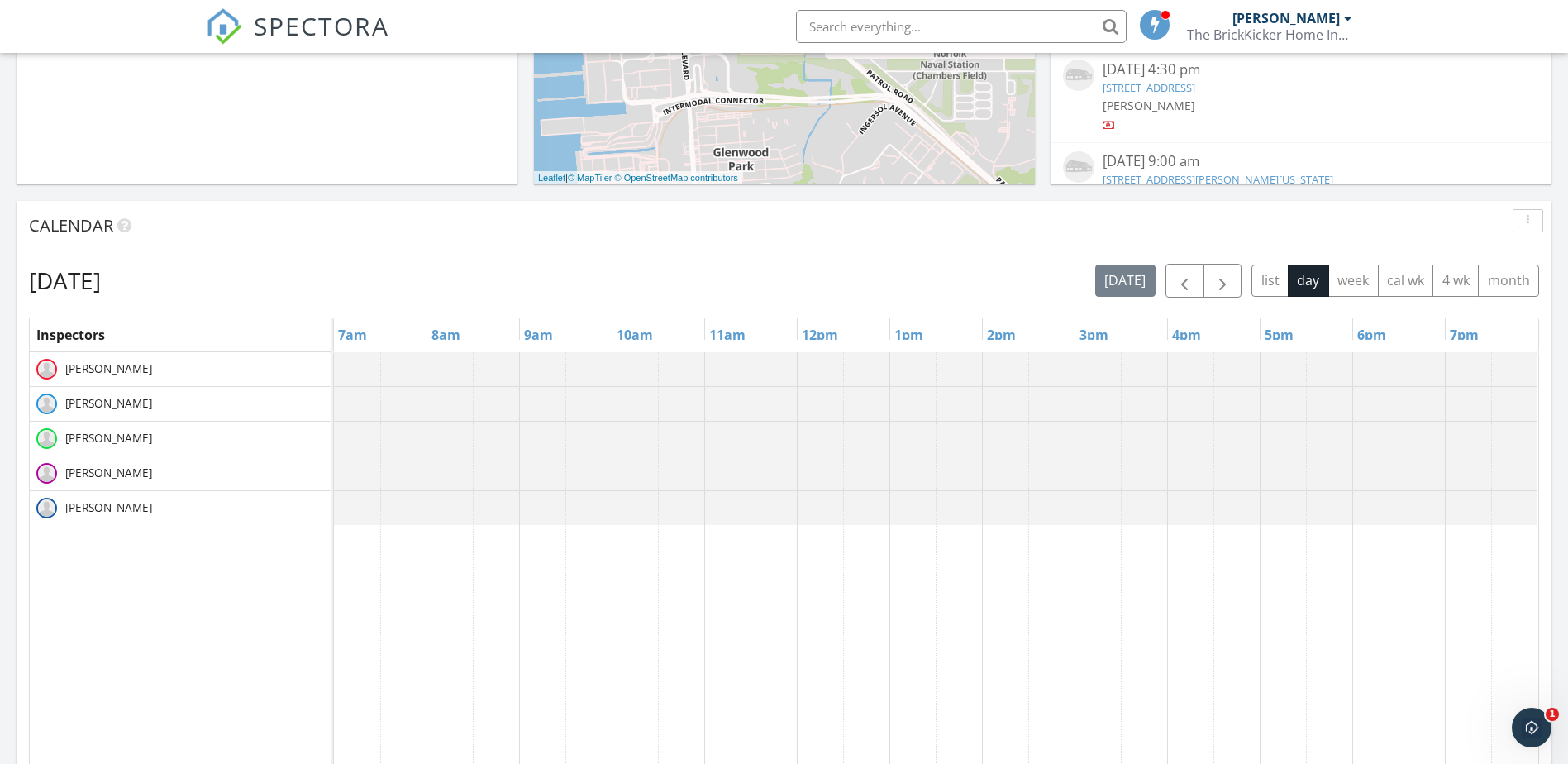
scroll to position [694, 0]
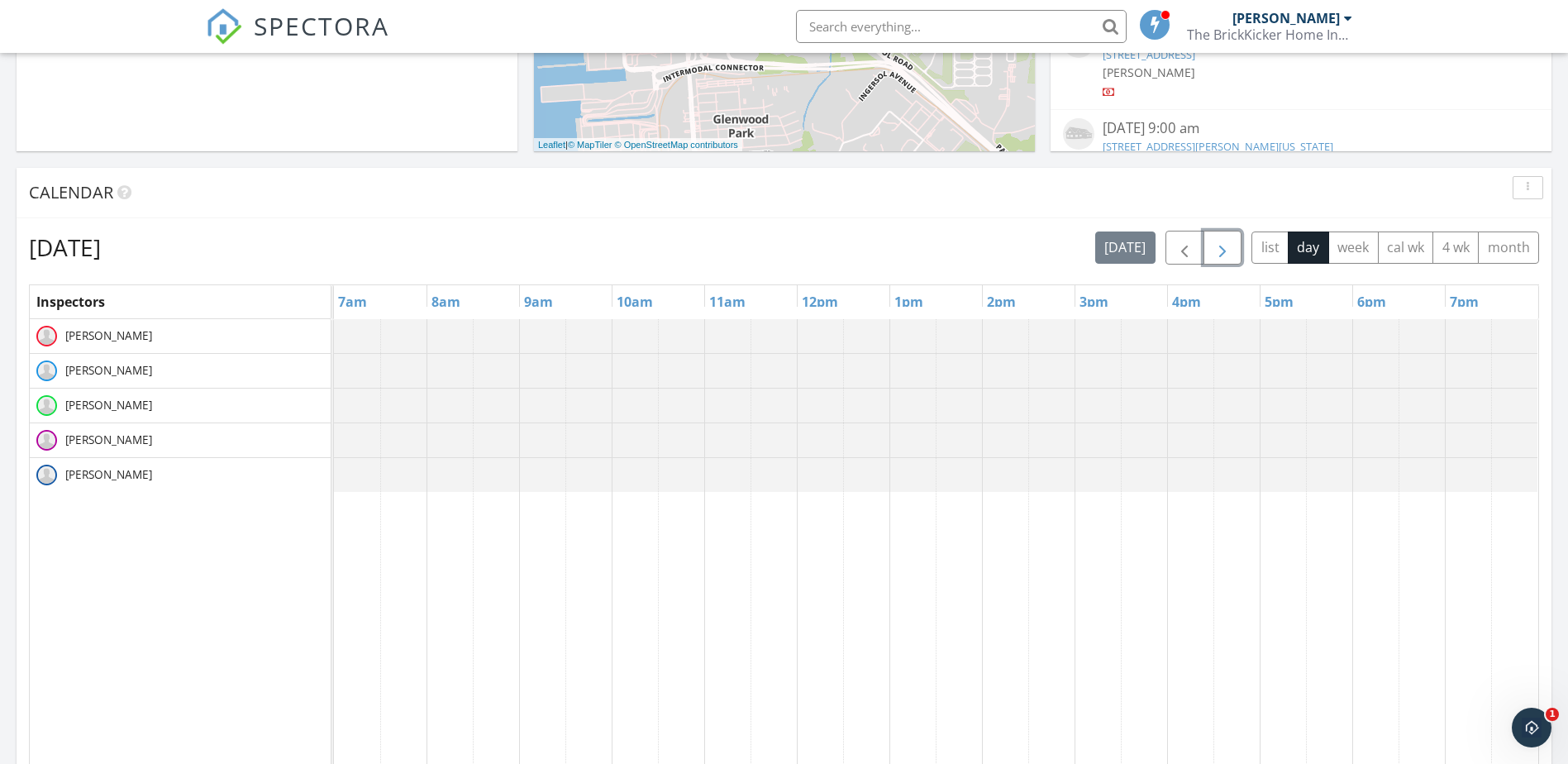
click at [1227, 254] on span "button" at bounding box center [1221, 248] width 20 height 20
